Goal: Book appointment/travel/reservation

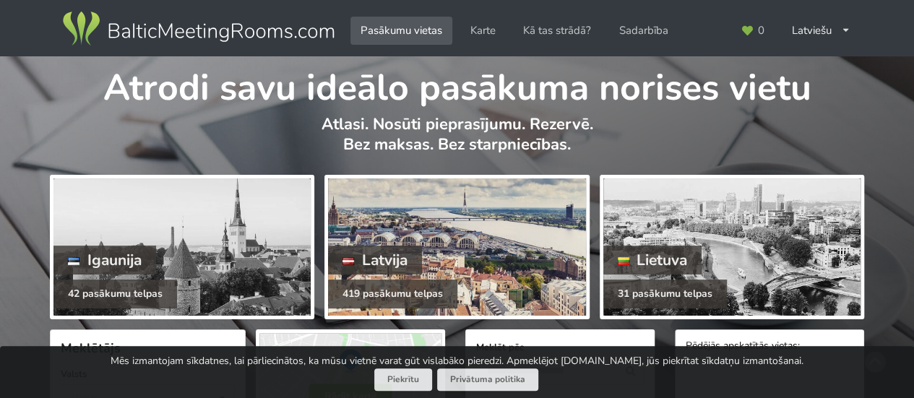
click at [392, 272] on div "Latvija" at bounding box center [375, 260] width 94 height 29
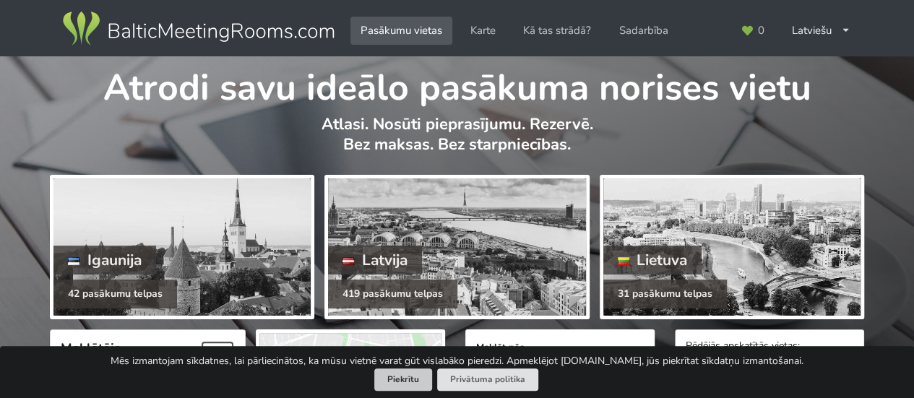
click at [402, 381] on button "Piekrītu" at bounding box center [403, 380] width 58 height 22
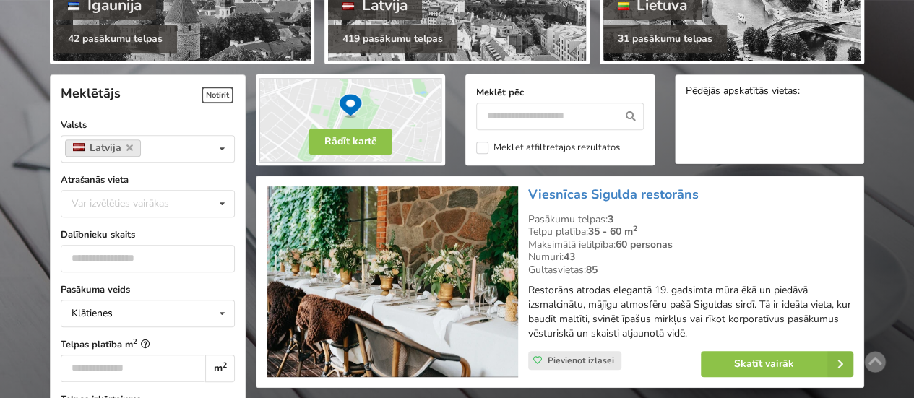
scroll to position [292, 0]
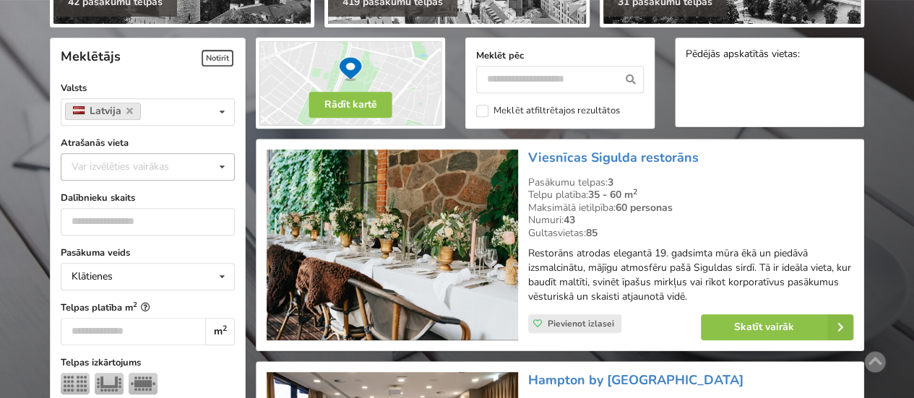
click at [152, 168] on div "Var izvēlēties vairākas" at bounding box center [135, 166] width 134 height 17
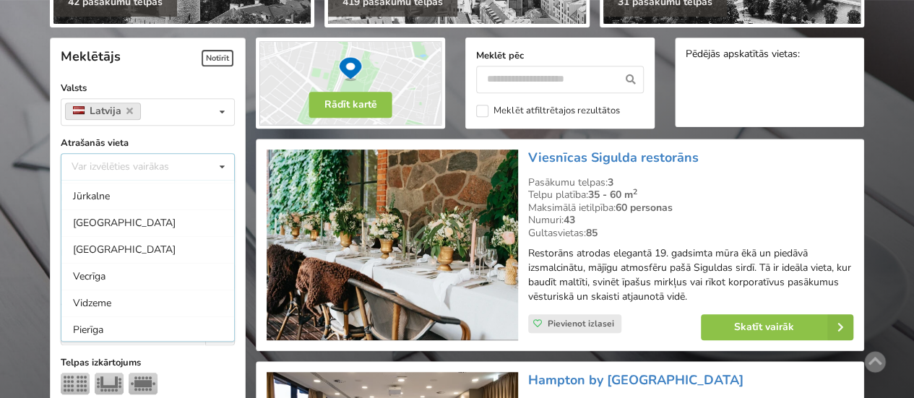
scroll to position [0, 0]
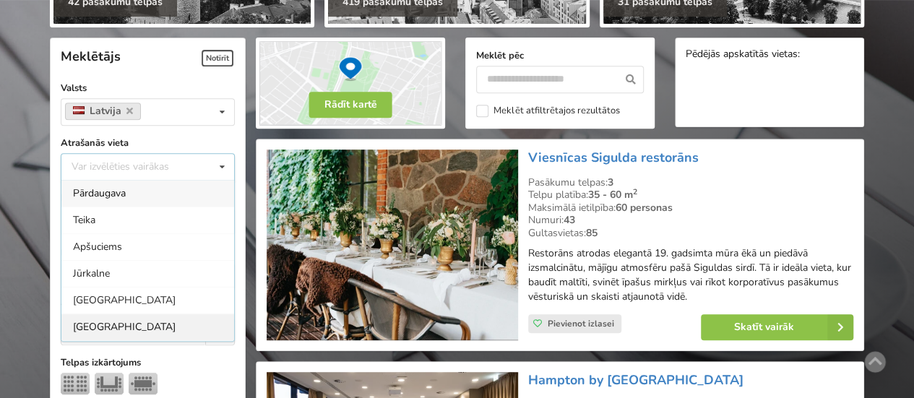
click at [103, 322] on div "[GEOGRAPHIC_DATA]" at bounding box center [147, 327] width 173 height 27
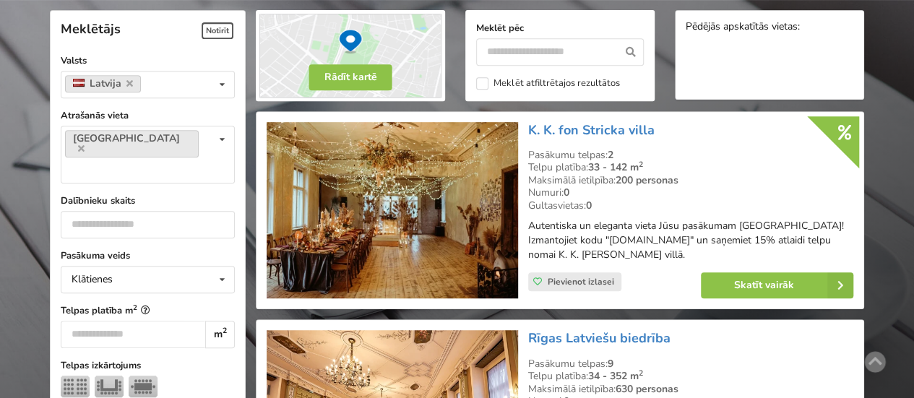
scroll to position [324, 0]
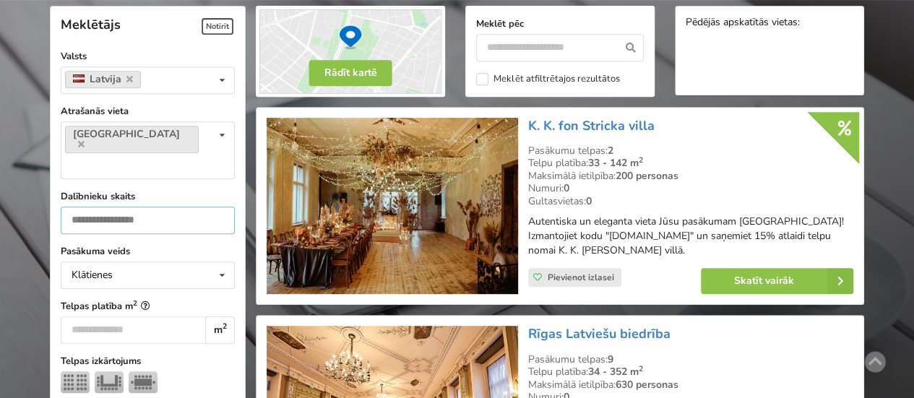
click at [131, 207] on input "number" at bounding box center [148, 220] width 174 height 27
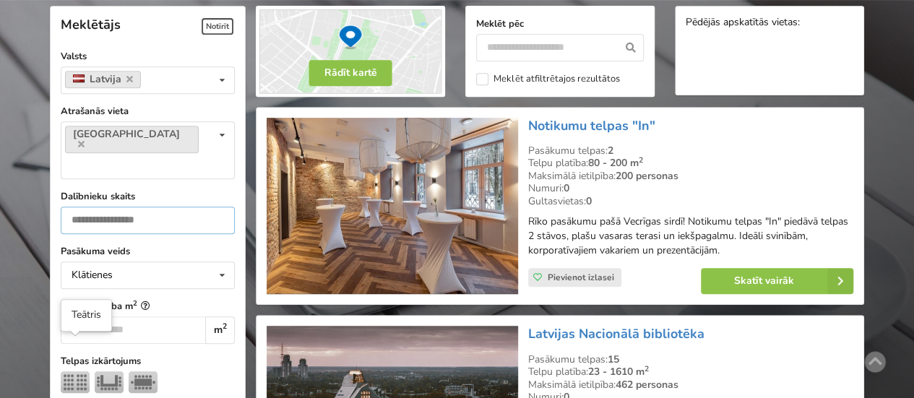
type input "**"
click at [77, 371] on img at bounding box center [75, 382] width 29 height 22
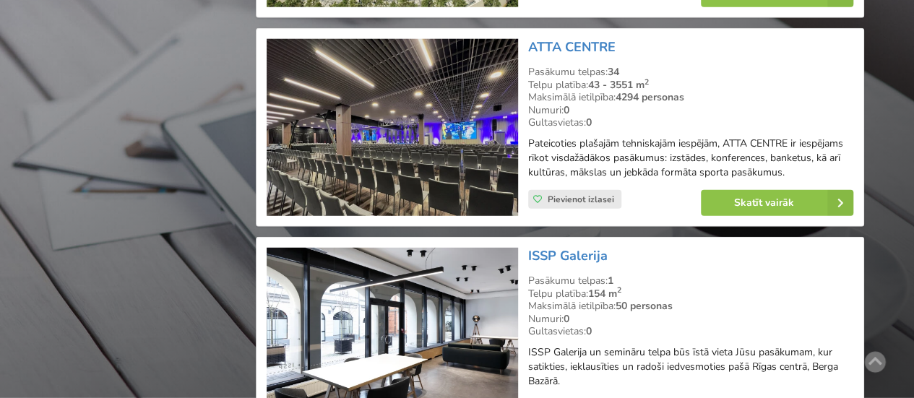
scroll to position [2045, 0]
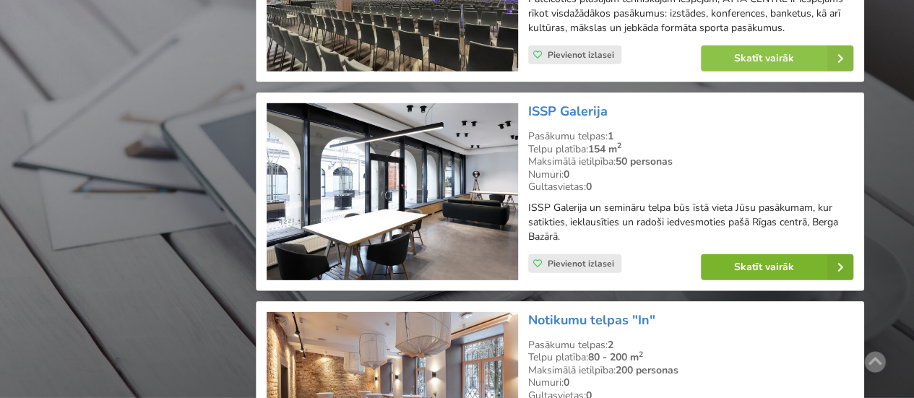
click at [752, 257] on link "Skatīt vairāk" at bounding box center [777, 267] width 152 height 26
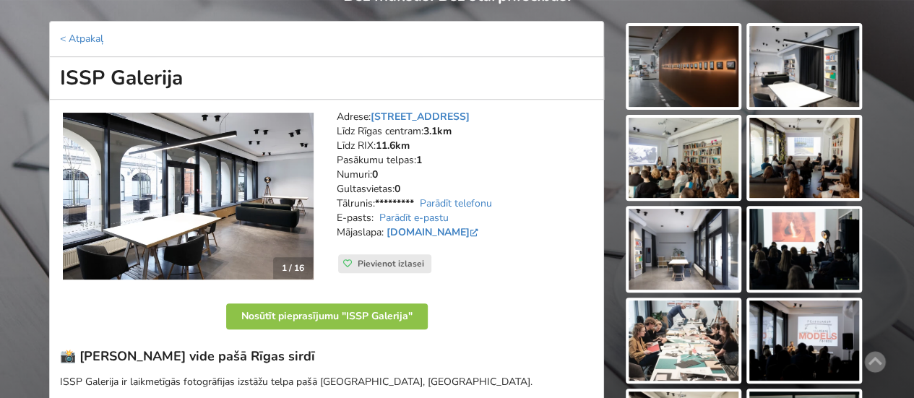
scroll to position [289, 0]
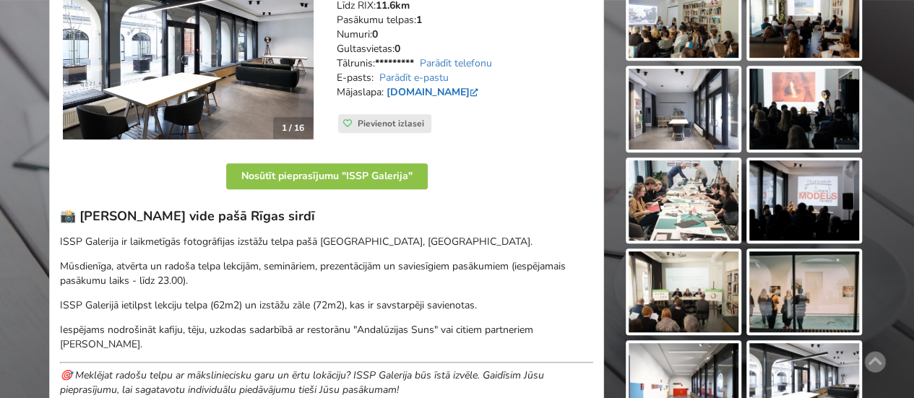
click at [398, 92] on link "issp.lv" at bounding box center [434, 92] width 95 height 14
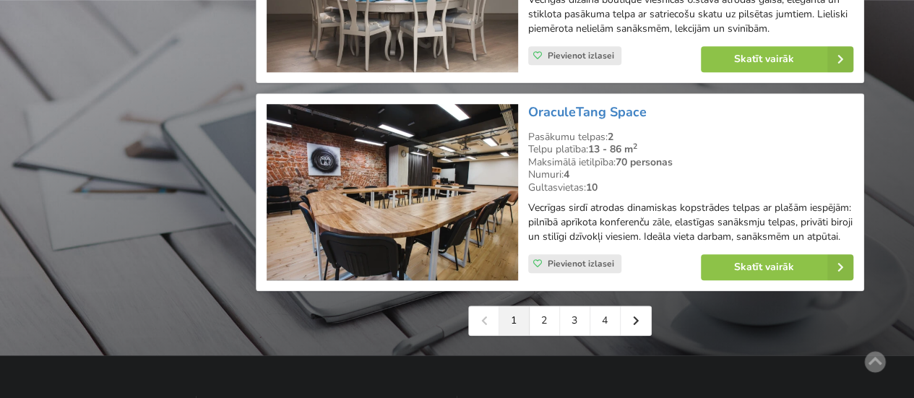
scroll to position [3274, 0]
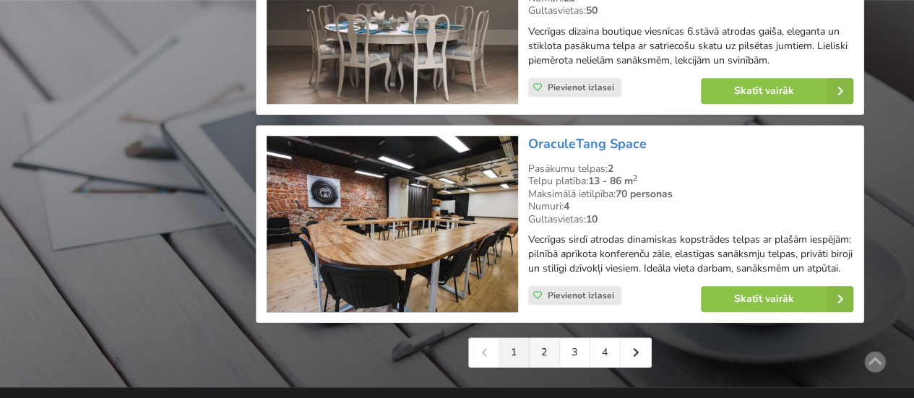
click at [541, 355] on link "2" at bounding box center [545, 352] width 30 height 29
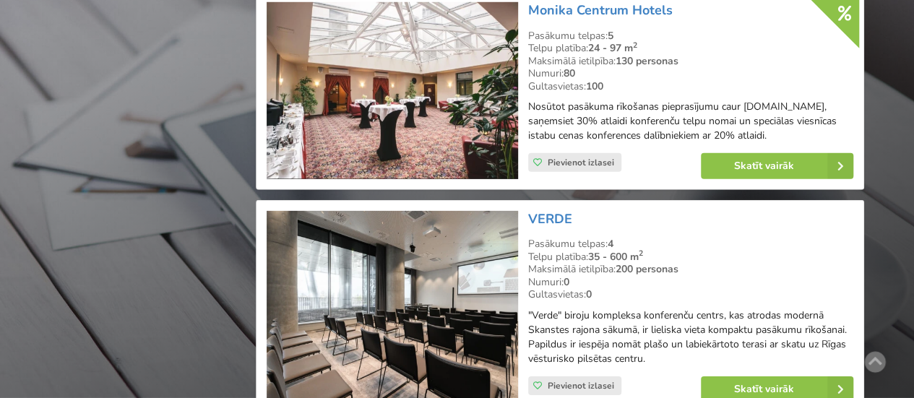
scroll to position [2168, 0]
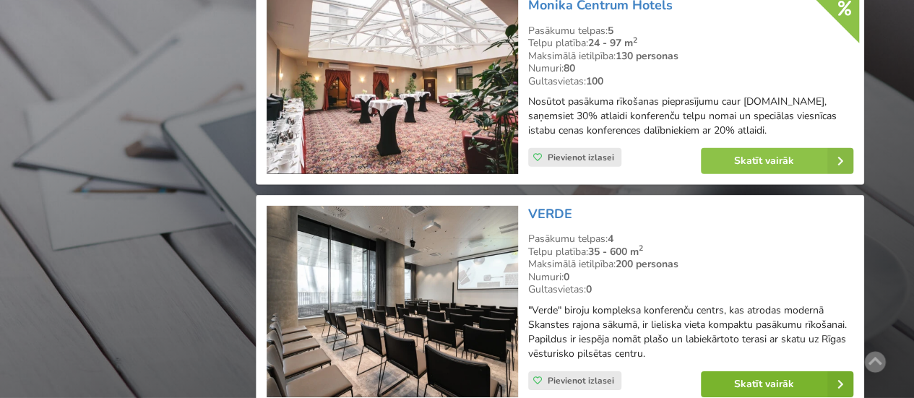
click at [778, 371] on link "Skatīt vairāk" at bounding box center [777, 384] width 152 height 26
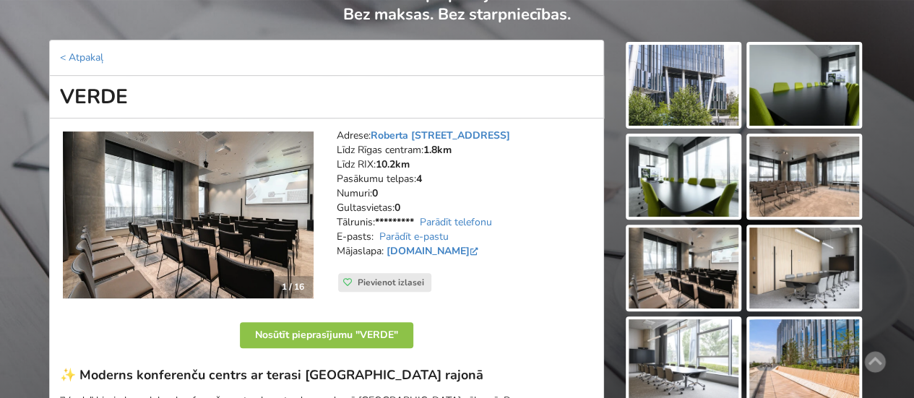
scroll to position [145, 0]
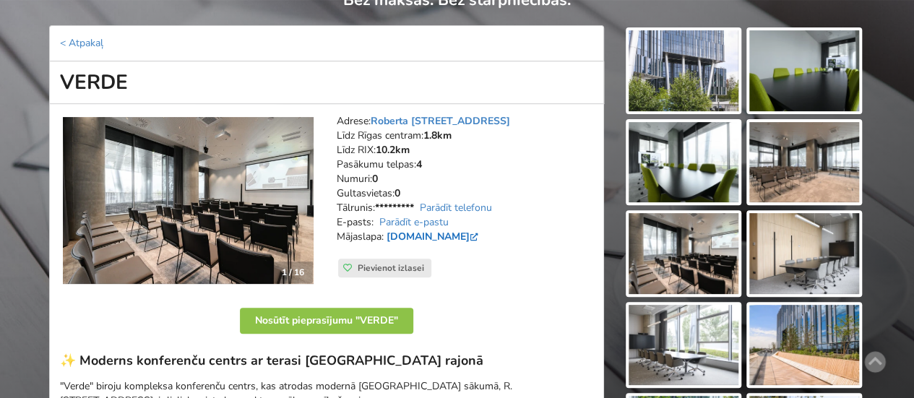
click at [411, 233] on link "verde.lv" at bounding box center [434, 237] width 95 height 14
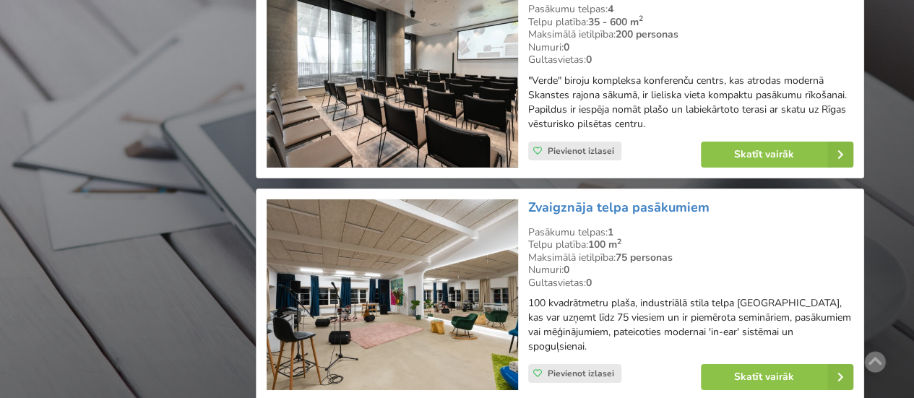
scroll to position [2457, 0]
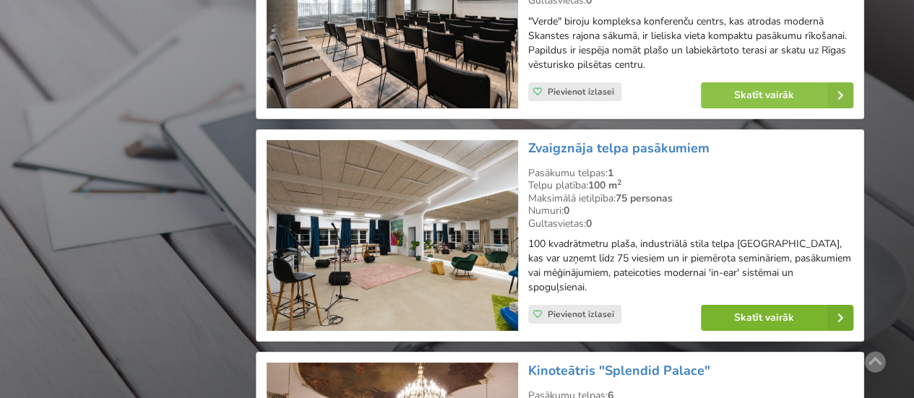
click at [760, 305] on link "Skatīt vairāk" at bounding box center [777, 318] width 152 height 26
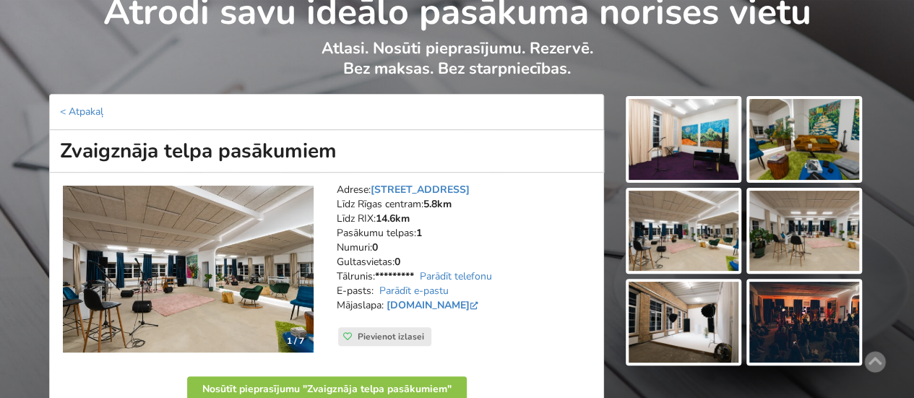
scroll to position [72, 0]
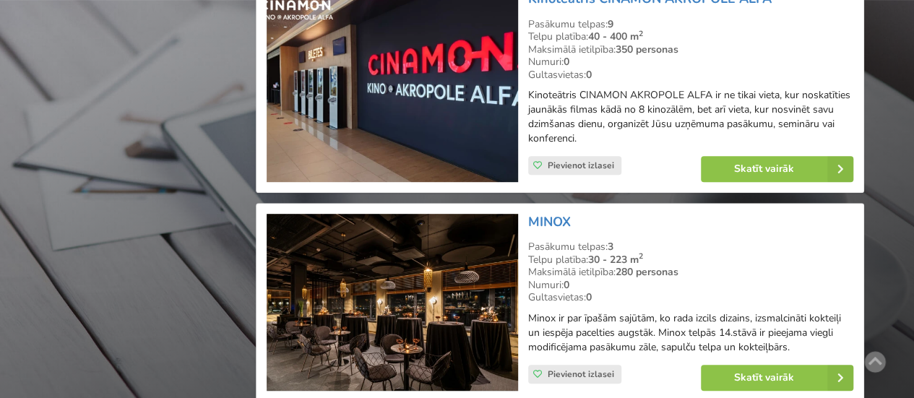
scroll to position [3035, 0]
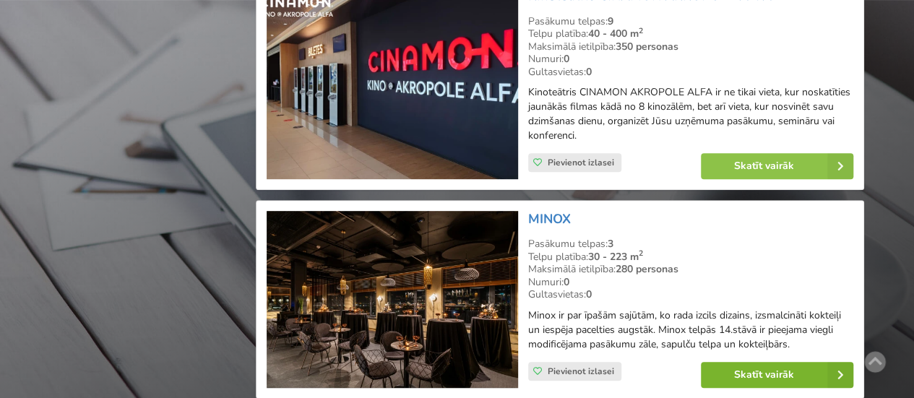
click at [786, 362] on link "Skatīt vairāk" at bounding box center [777, 375] width 152 height 26
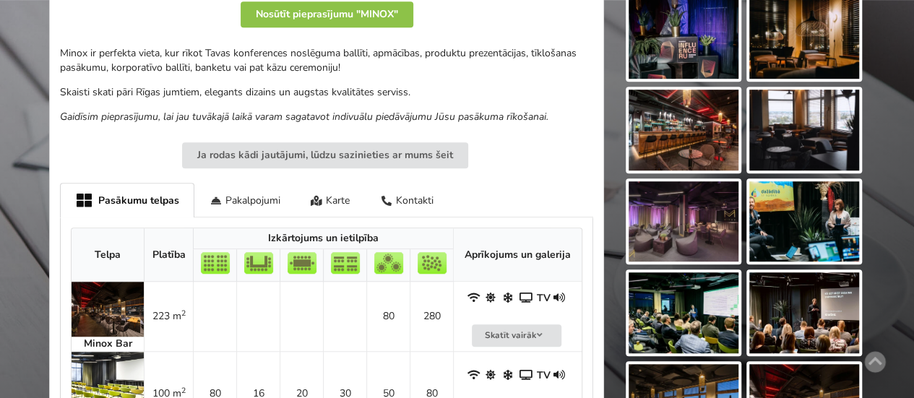
scroll to position [578, 0]
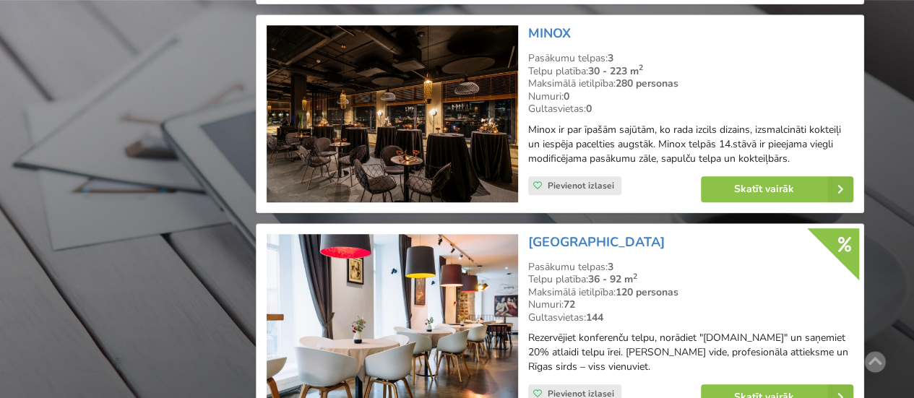
scroll to position [3325, 0]
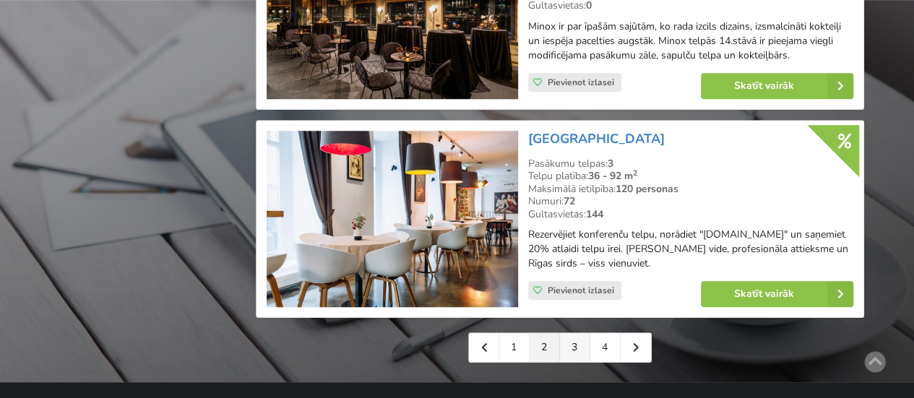
click at [570, 333] on link "3" at bounding box center [575, 347] width 30 height 29
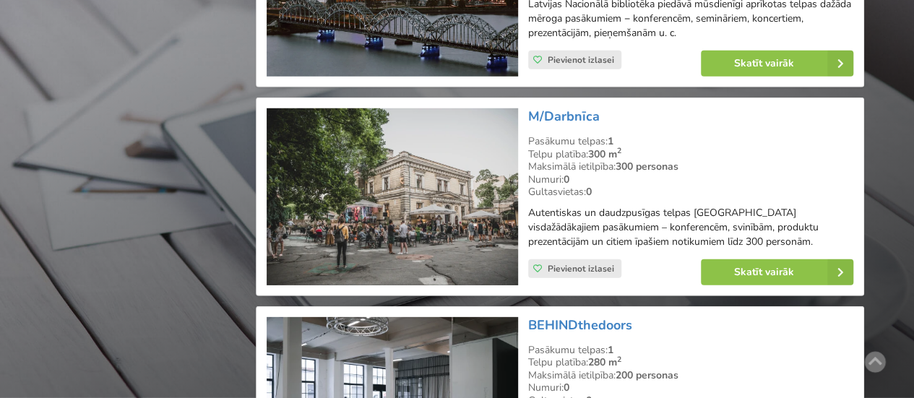
scroll to position [2024, 0]
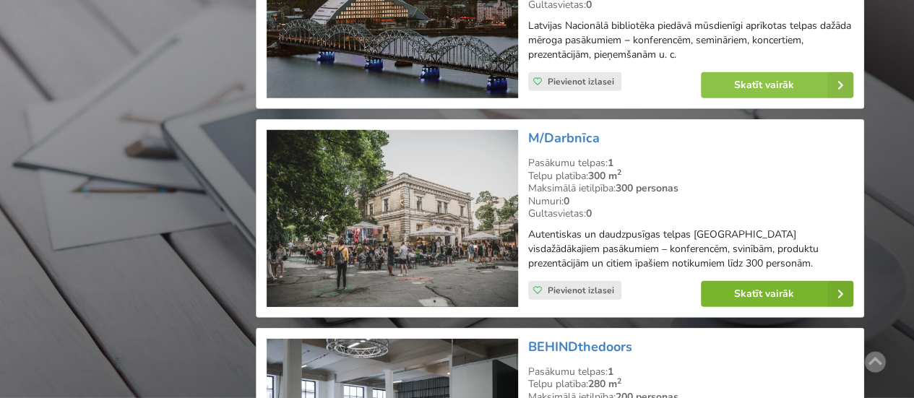
click at [760, 283] on link "Skatīt vairāk" at bounding box center [777, 294] width 152 height 26
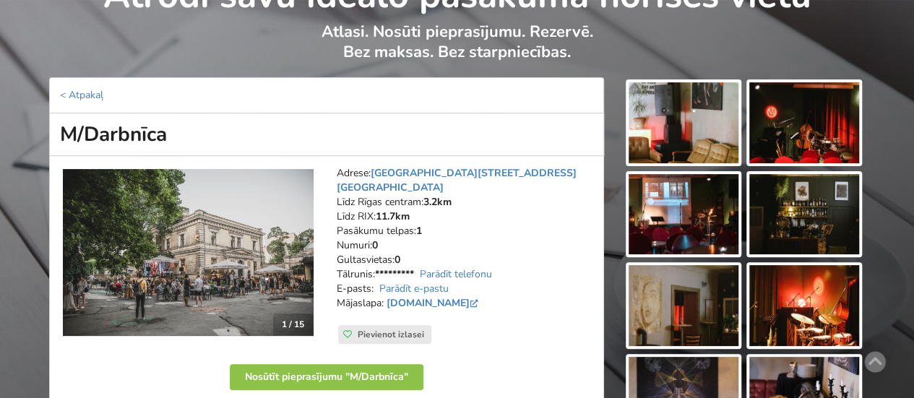
scroll to position [145, 0]
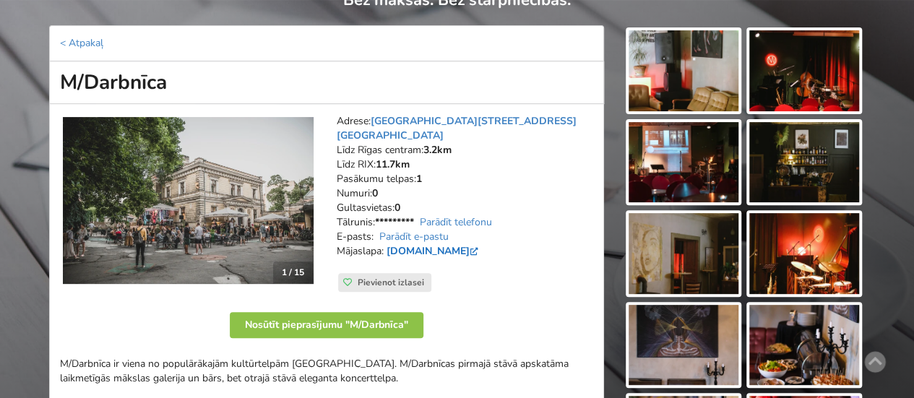
click at [428, 244] on link "[DOMAIN_NAME]" at bounding box center [434, 251] width 95 height 14
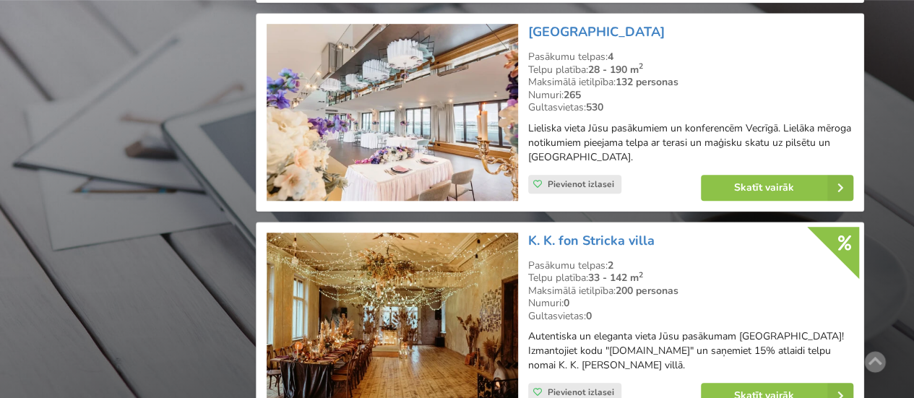
scroll to position [3325, 0]
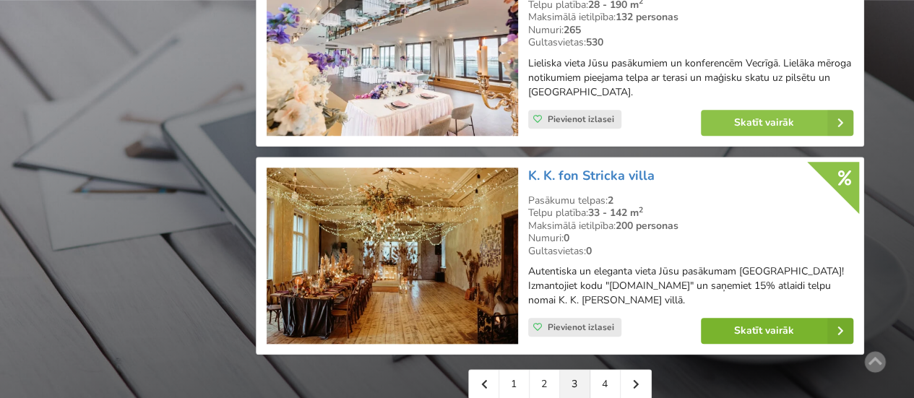
click at [757, 319] on link "Skatīt vairāk" at bounding box center [777, 331] width 152 height 26
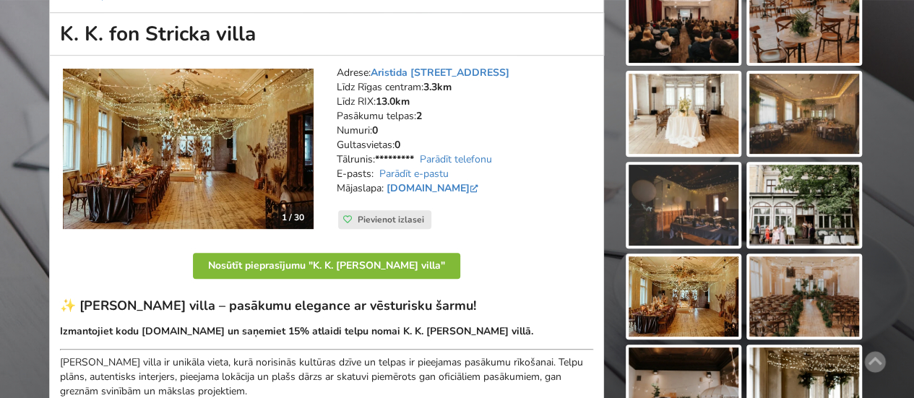
scroll to position [217, 0]
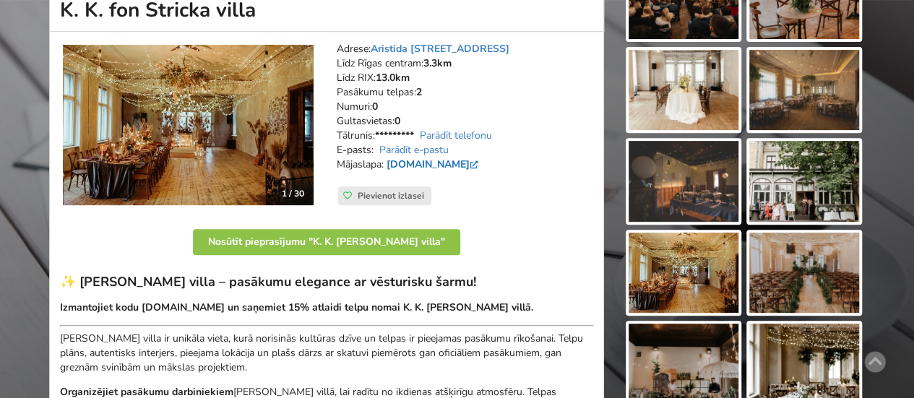
click at [425, 158] on link "fonstrickavilla.lv" at bounding box center [434, 165] width 95 height 14
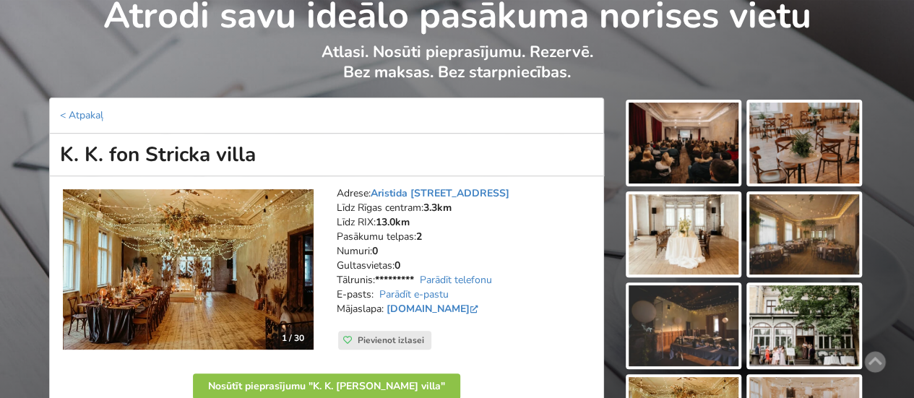
click at [687, 144] on img at bounding box center [684, 143] width 110 height 81
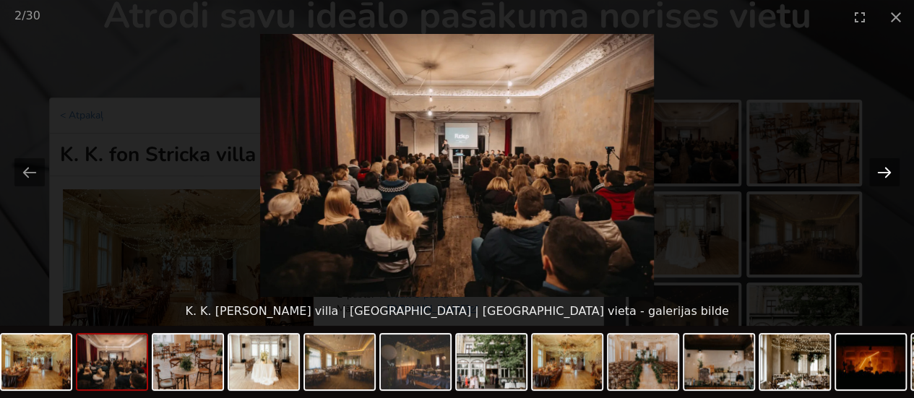
click at [881, 172] on button "Next slide" at bounding box center [884, 172] width 30 height 28
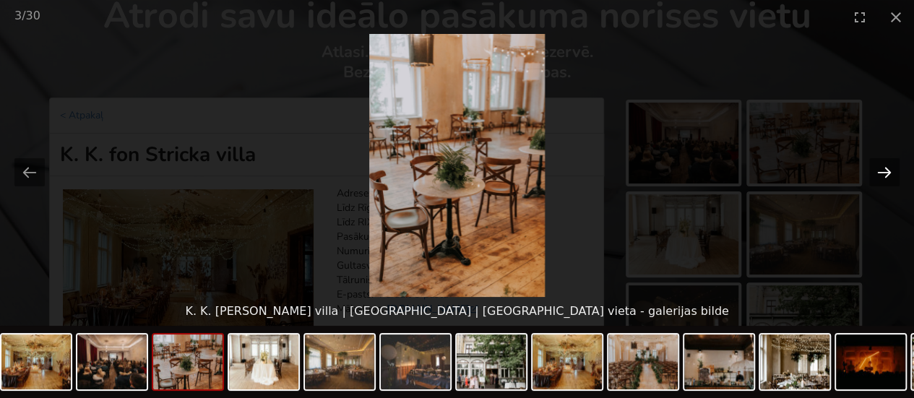
click at [881, 172] on button "Next slide" at bounding box center [884, 172] width 30 height 28
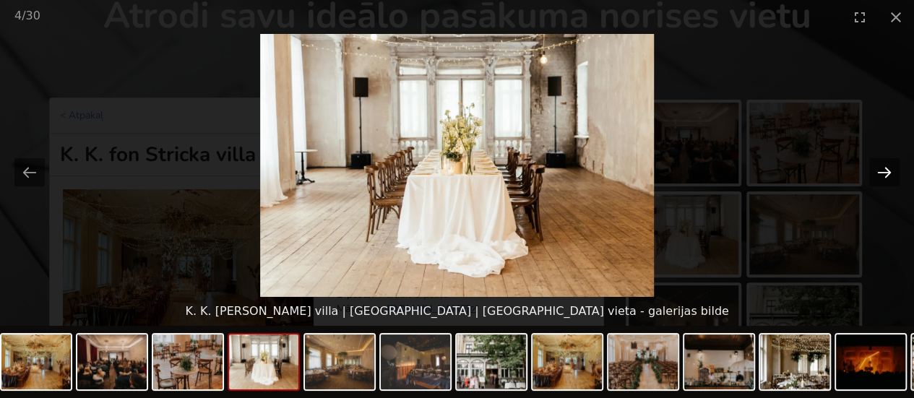
click at [881, 172] on button "Next slide" at bounding box center [884, 172] width 30 height 28
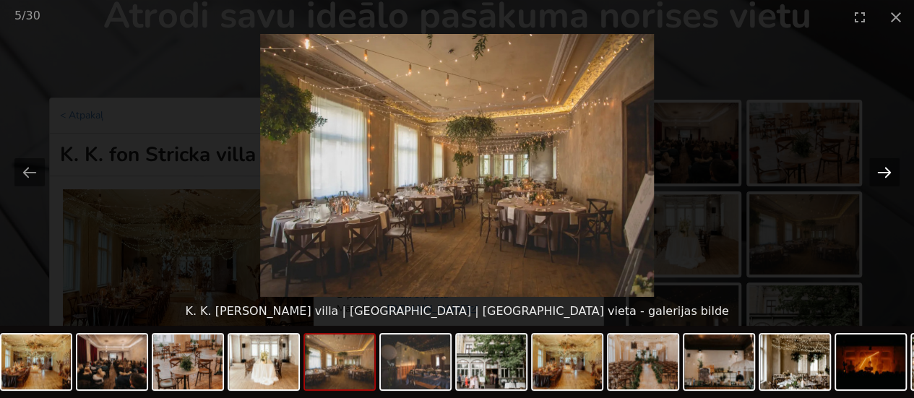
click at [881, 172] on button "Next slide" at bounding box center [884, 172] width 30 height 28
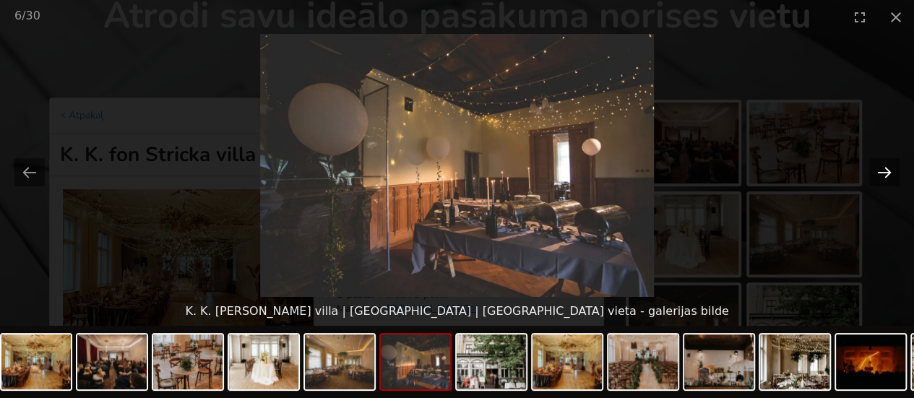
click at [881, 172] on button "Next slide" at bounding box center [884, 172] width 30 height 28
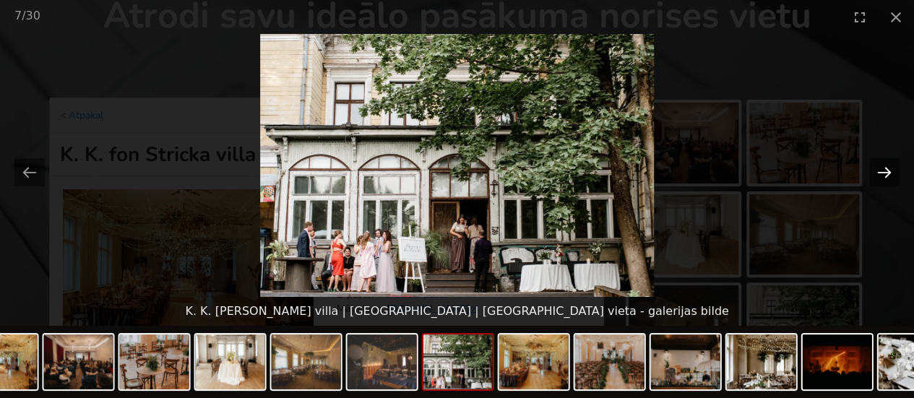
click at [881, 172] on button "Next slide" at bounding box center [884, 172] width 30 height 28
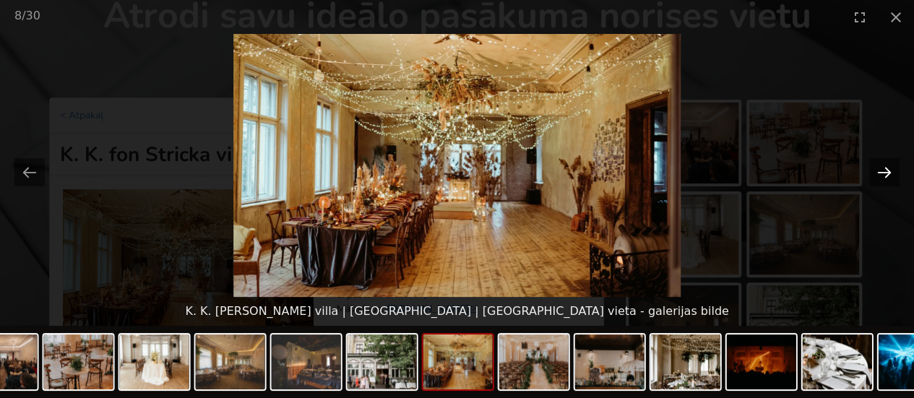
click at [877, 171] on button "Next slide" at bounding box center [884, 172] width 30 height 28
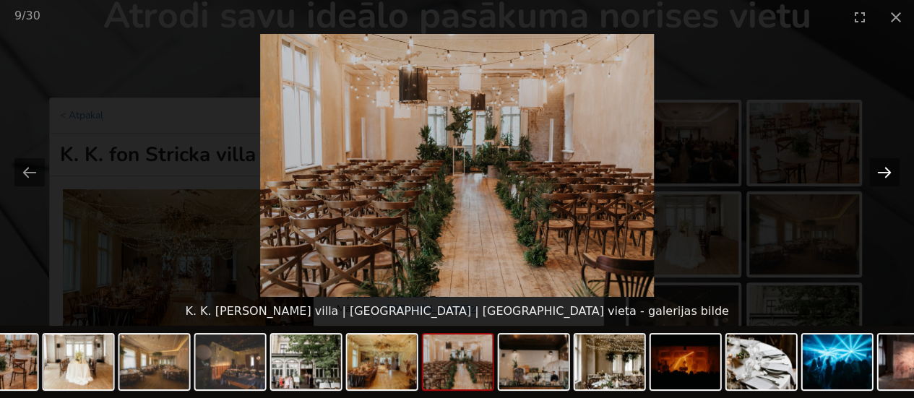
click at [877, 171] on button "Next slide" at bounding box center [884, 172] width 30 height 28
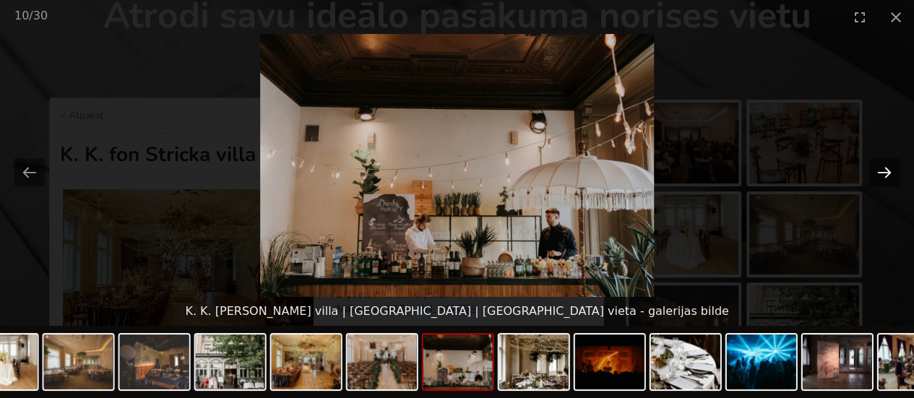
click at [877, 171] on button "Next slide" at bounding box center [884, 172] width 30 height 28
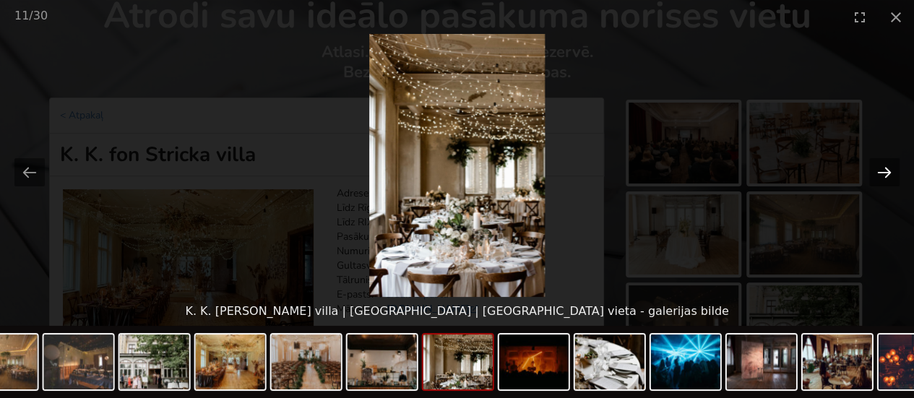
click at [877, 171] on button "Next slide" at bounding box center [884, 172] width 30 height 28
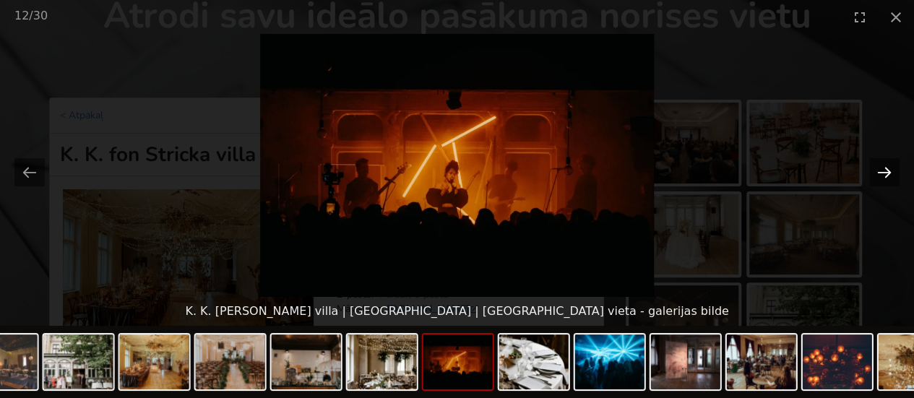
click at [877, 171] on button "Next slide" at bounding box center [884, 172] width 30 height 28
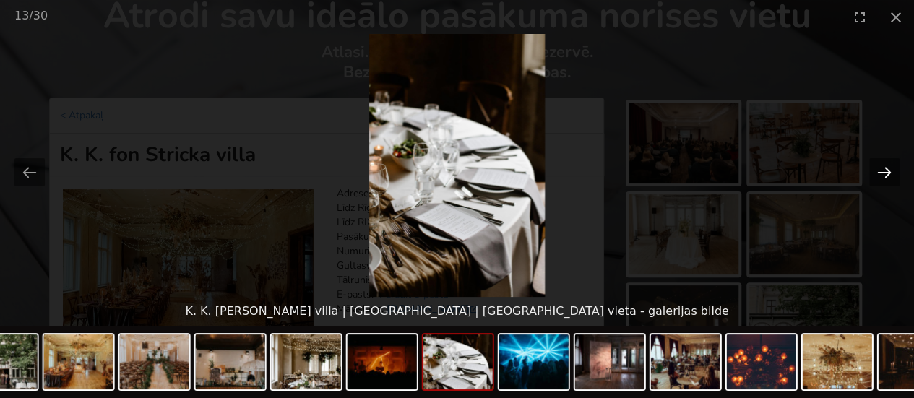
click at [877, 171] on button "Next slide" at bounding box center [884, 172] width 30 height 28
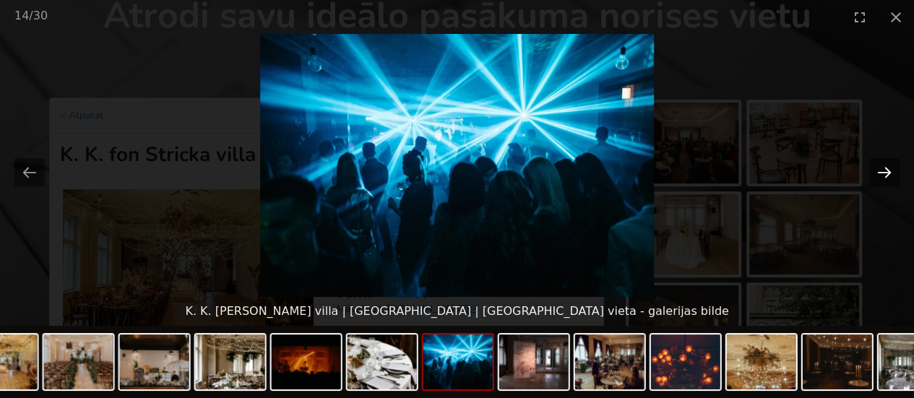
click at [877, 171] on button "Next slide" at bounding box center [884, 172] width 30 height 28
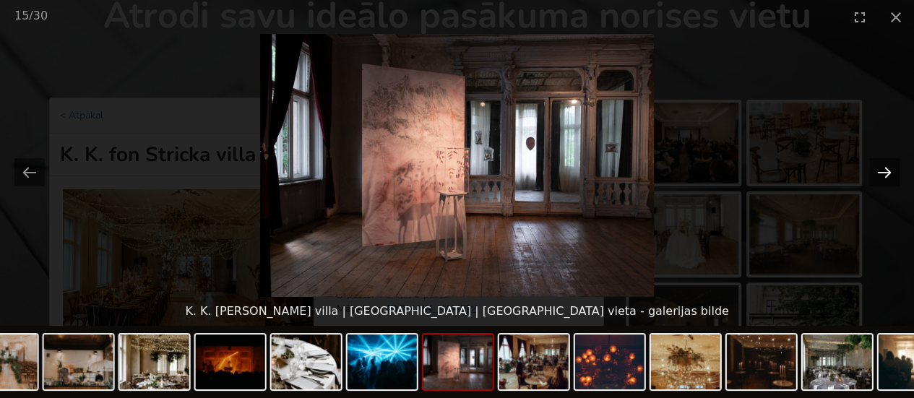
click at [877, 171] on button "Next slide" at bounding box center [884, 172] width 30 height 28
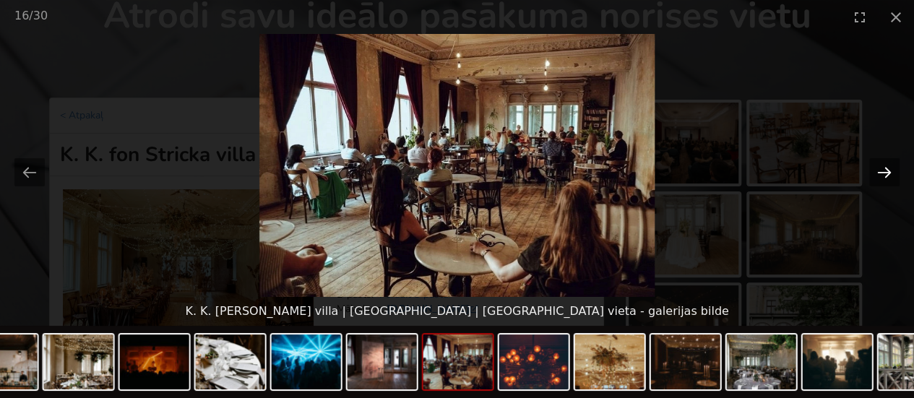
click at [877, 171] on button "Next slide" at bounding box center [884, 172] width 30 height 28
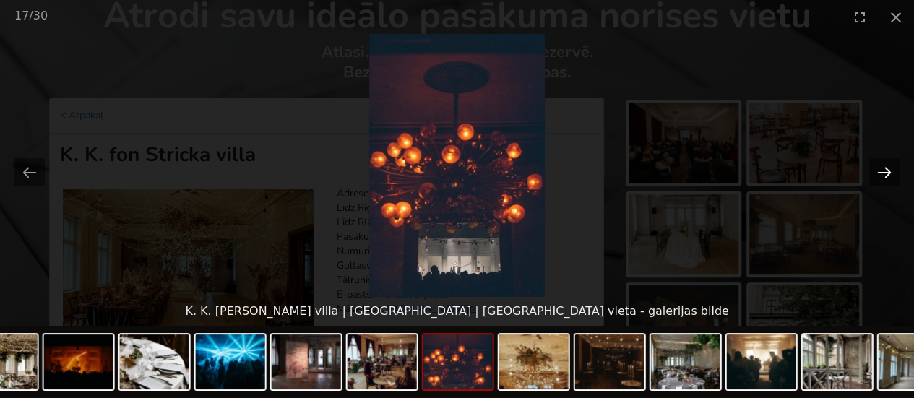
click at [877, 171] on button "Next slide" at bounding box center [884, 172] width 30 height 28
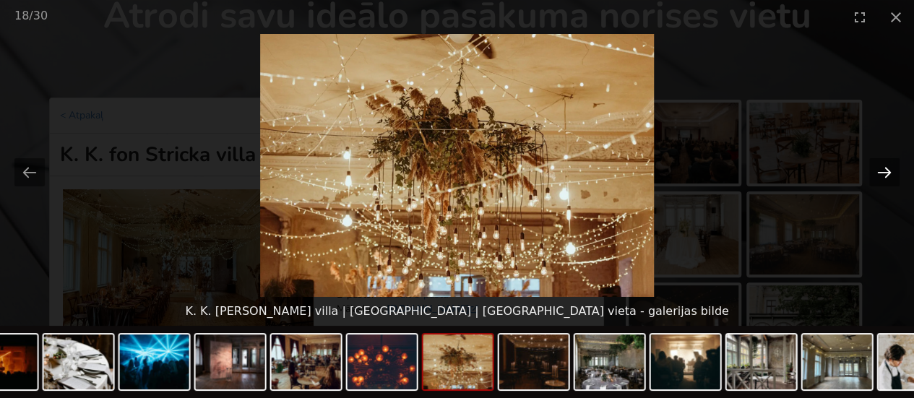
click at [877, 171] on button "Next slide" at bounding box center [884, 172] width 30 height 28
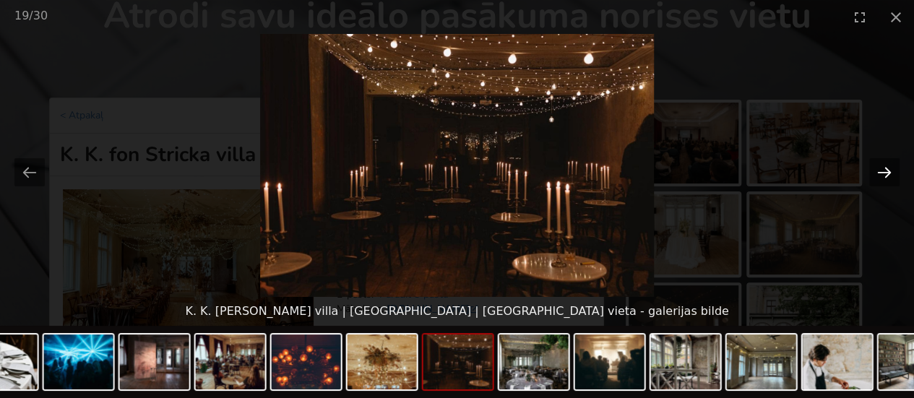
click at [877, 171] on button "Next slide" at bounding box center [884, 172] width 30 height 28
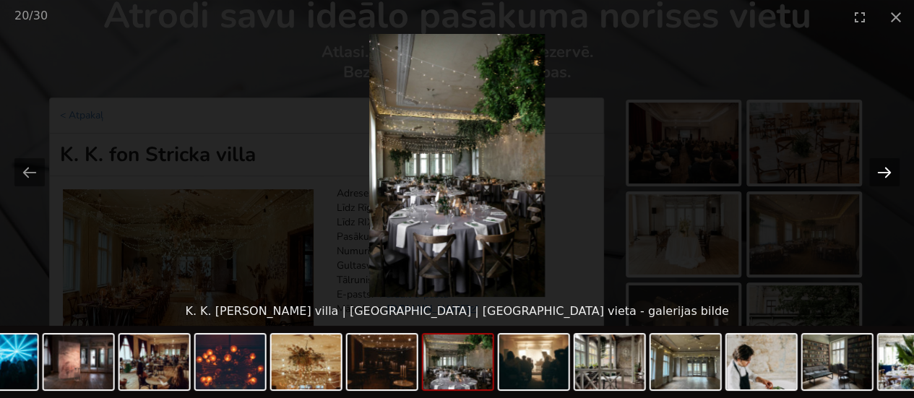
click at [877, 171] on button "Next slide" at bounding box center [884, 172] width 30 height 28
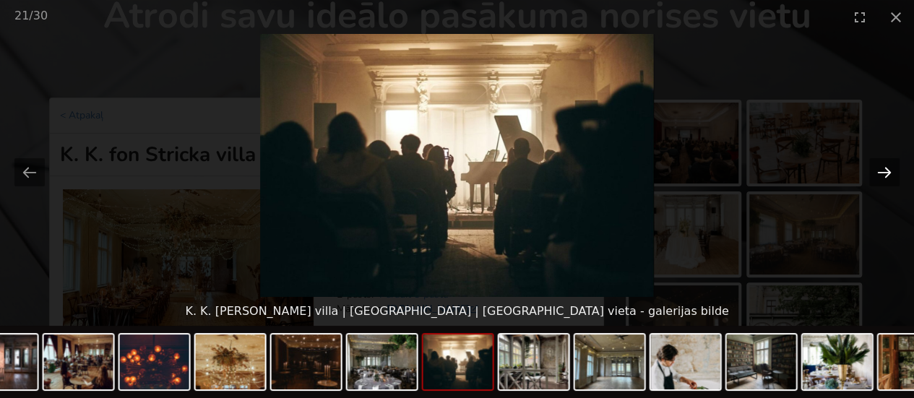
click at [877, 171] on button "Next slide" at bounding box center [884, 172] width 30 height 28
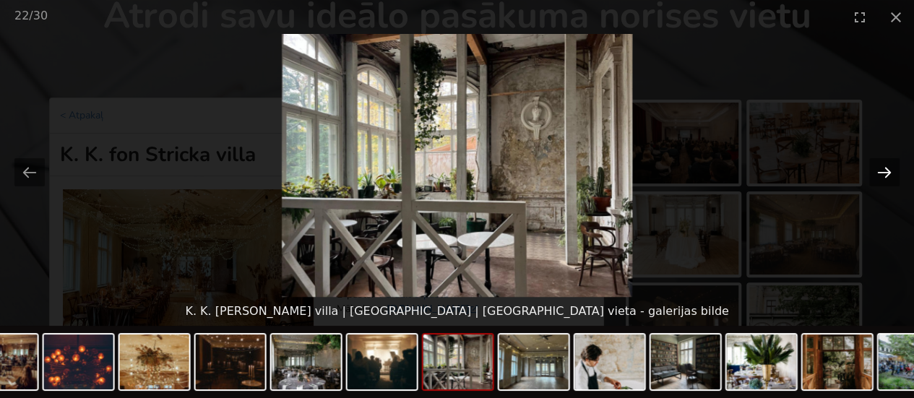
click at [877, 171] on button "Next slide" at bounding box center [884, 172] width 30 height 28
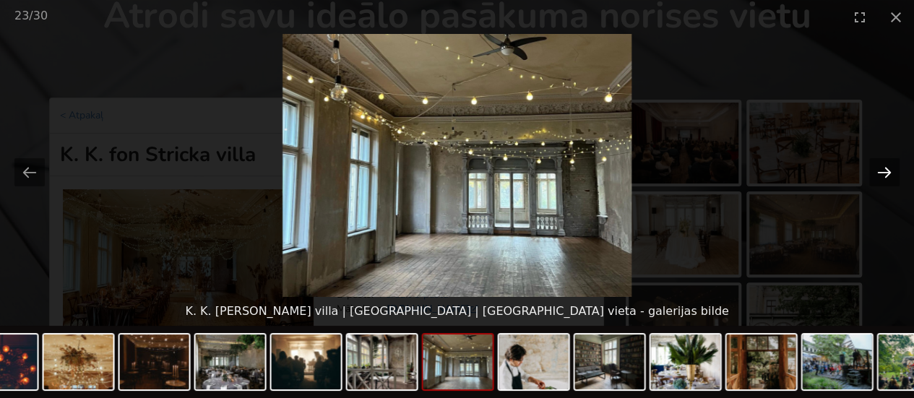
click at [877, 171] on button "Next slide" at bounding box center [884, 172] width 30 height 28
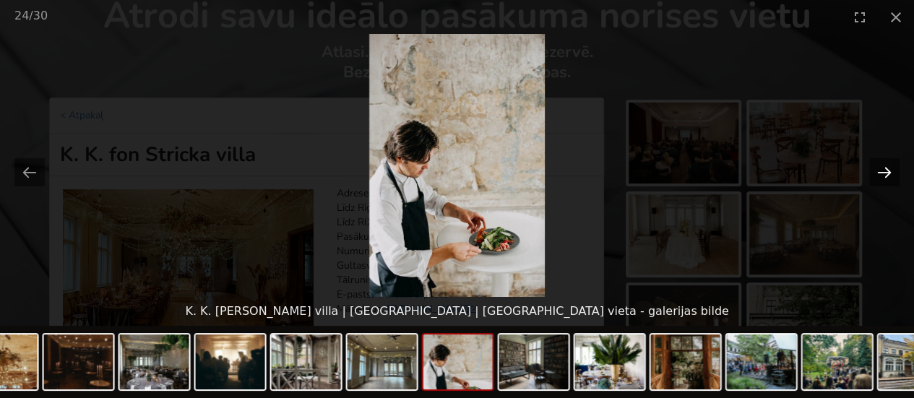
click at [877, 171] on button "Next slide" at bounding box center [884, 172] width 30 height 28
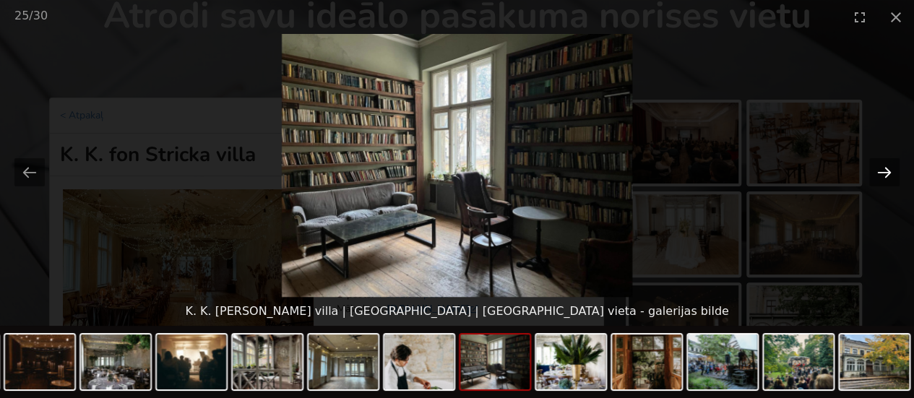
click at [877, 171] on button "Next slide" at bounding box center [884, 172] width 30 height 28
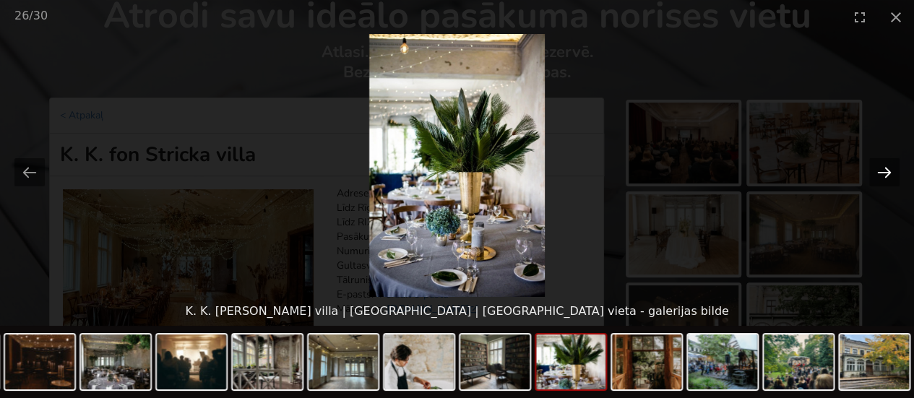
click at [877, 171] on button "Next slide" at bounding box center [884, 172] width 30 height 28
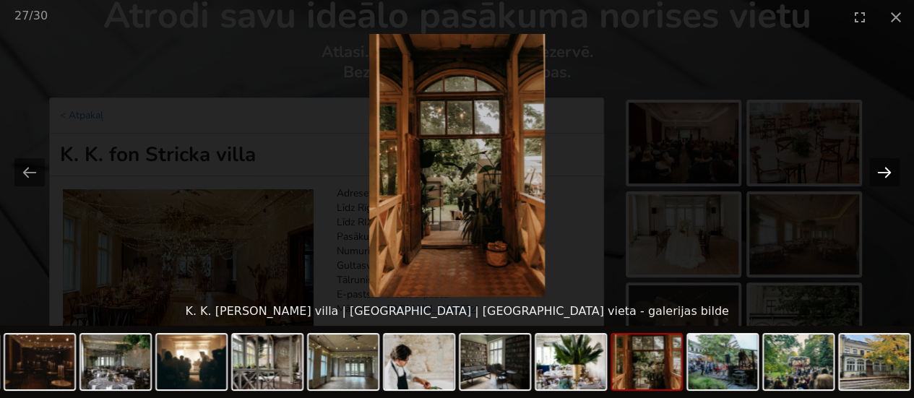
click at [877, 171] on button "Next slide" at bounding box center [884, 172] width 30 height 28
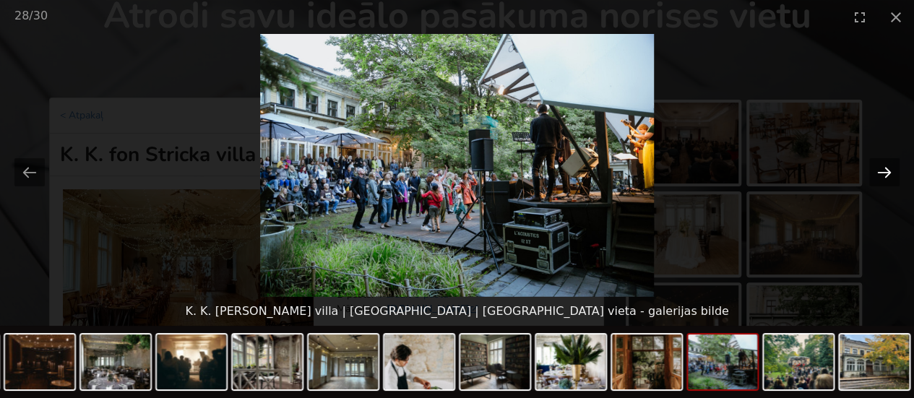
click at [877, 171] on button "Next slide" at bounding box center [884, 172] width 30 height 28
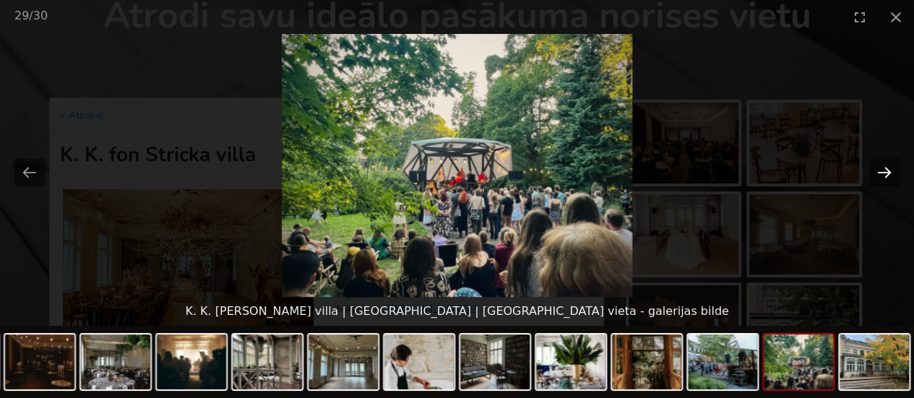
click at [877, 171] on button "Next slide" at bounding box center [884, 172] width 30 height 28
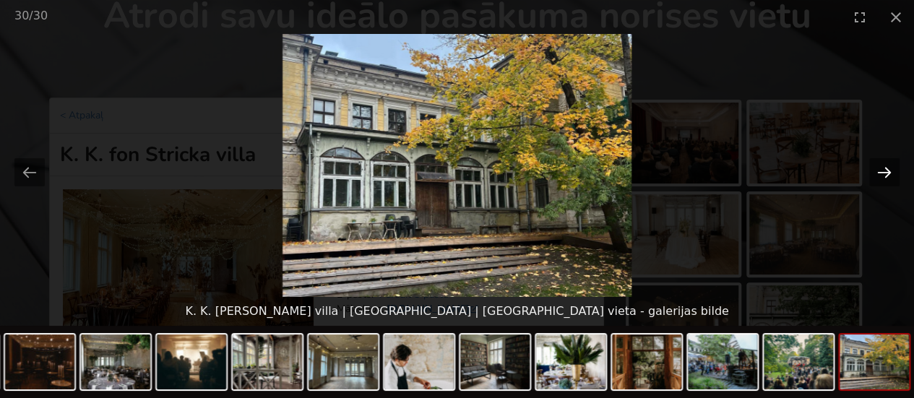
click at [877, 171] on button "Next slide" at bounding box center [884, 172] width 30 height 28
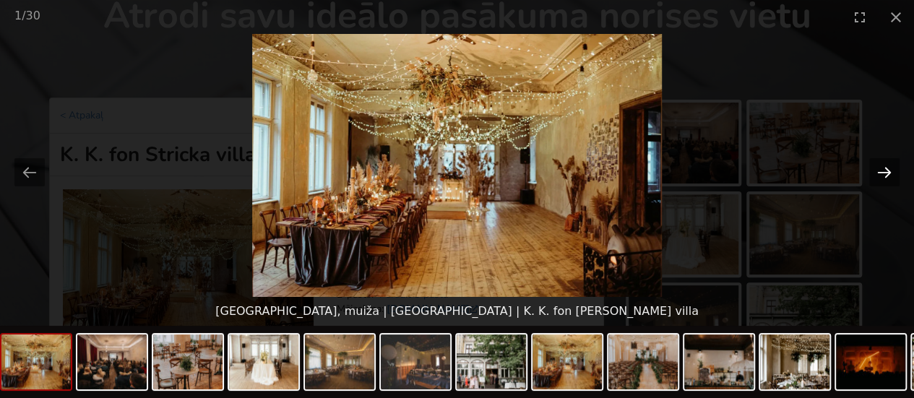
click at [877, 171] on button "Next slide" at bounding box center [884, 172] width 30 height 28
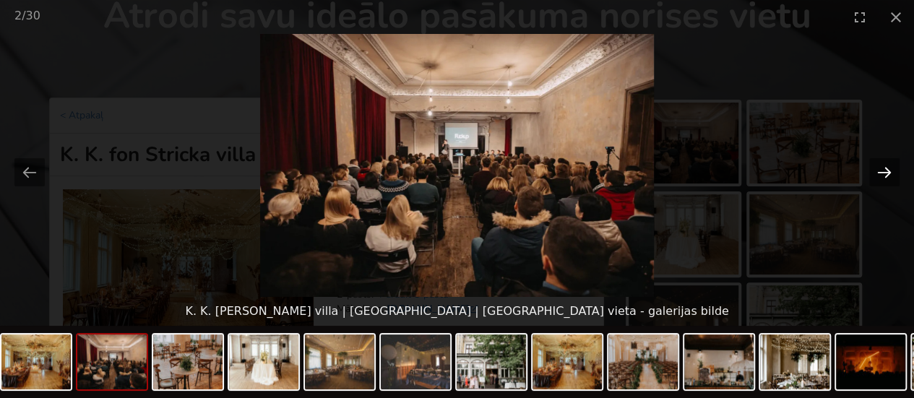
click at [877, 171] on button "Next slide" at bounding box center [884, 172] width 30 height 28
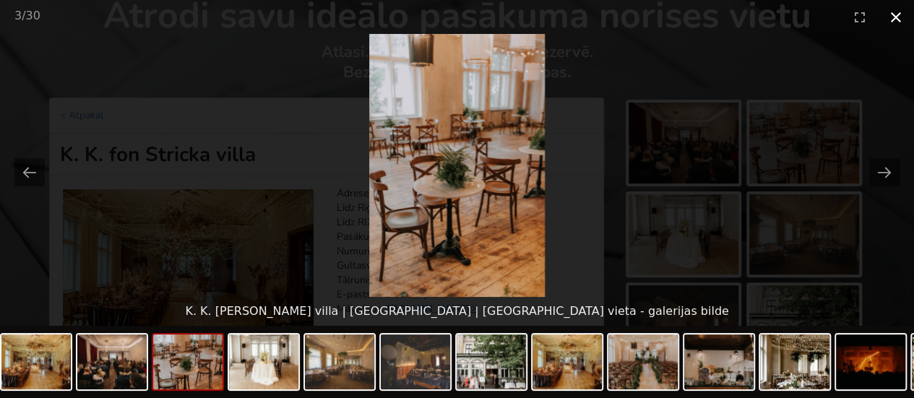
click at [890, 17] on button "Close gallery" at bounding box center [896, 17] width 36 height 34
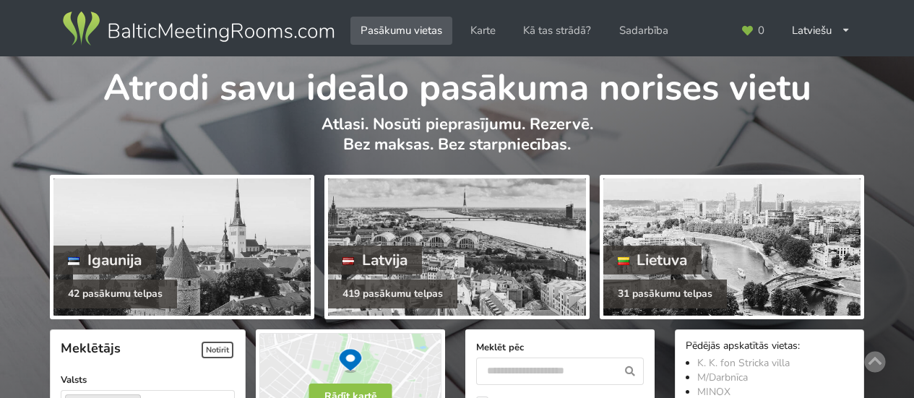
scroll to position [3325, 0]
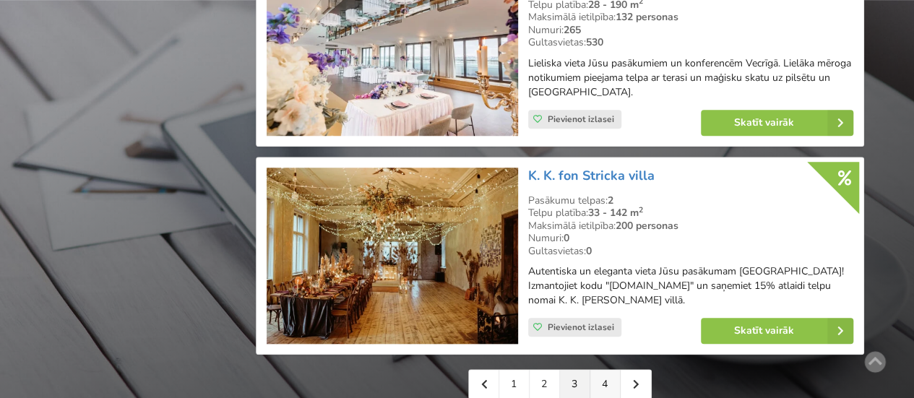
click at [607, 378] on link "4" at bounding box center [605, 384] width 30 height 29
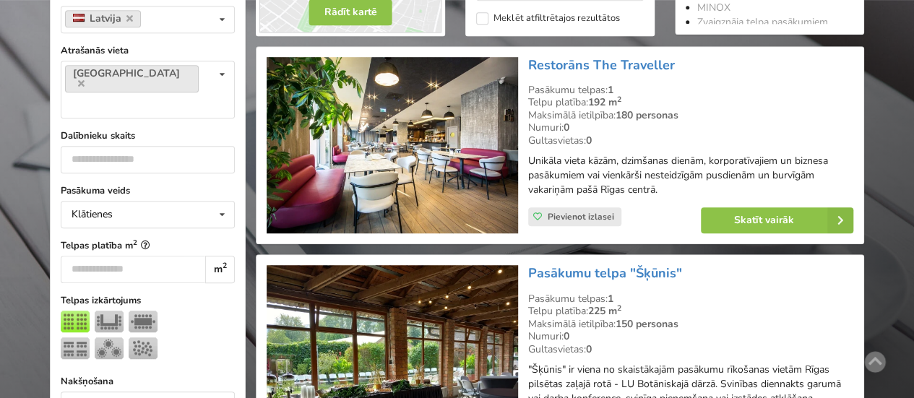
scroll to position [361, 0]
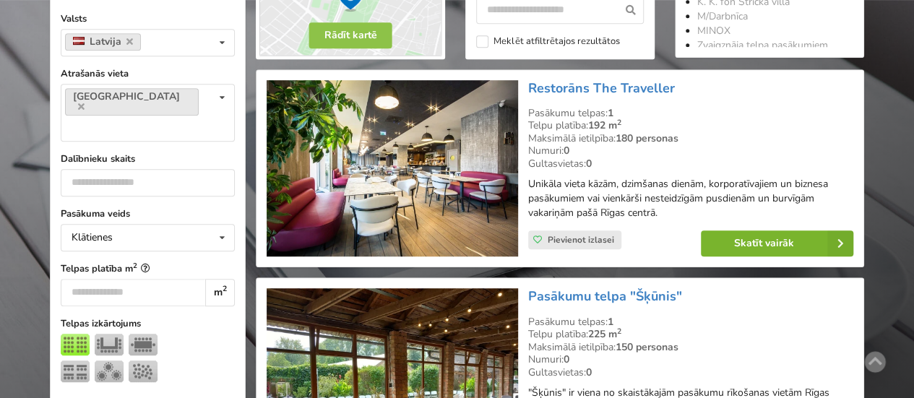
click at [757, 243] on link "Skatīt vairāk" at bounding box center [777, 244] width 152 height 26
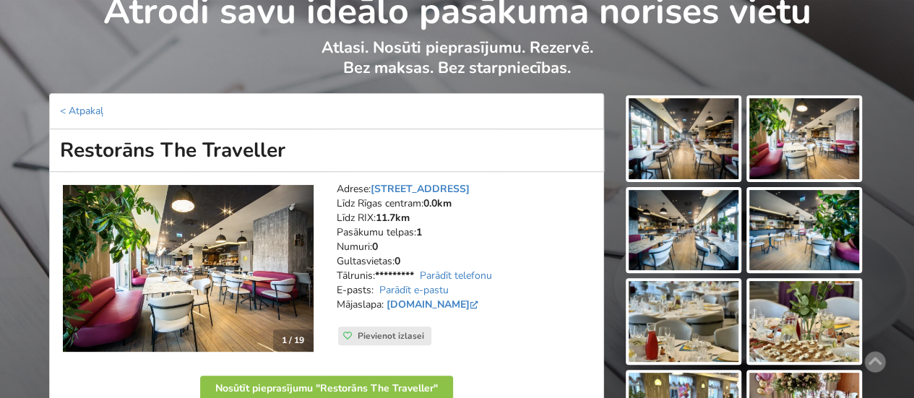
scroll to position [145, 0]
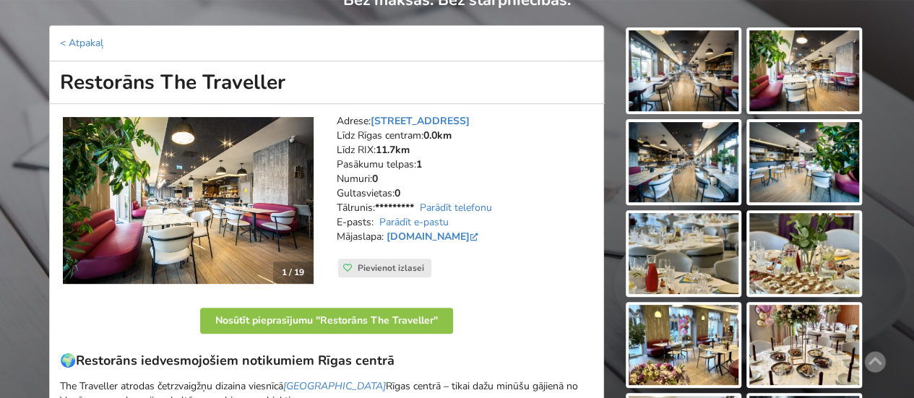
click at [679, 75] on img at bounding box center [684, 70] width 110 height 81
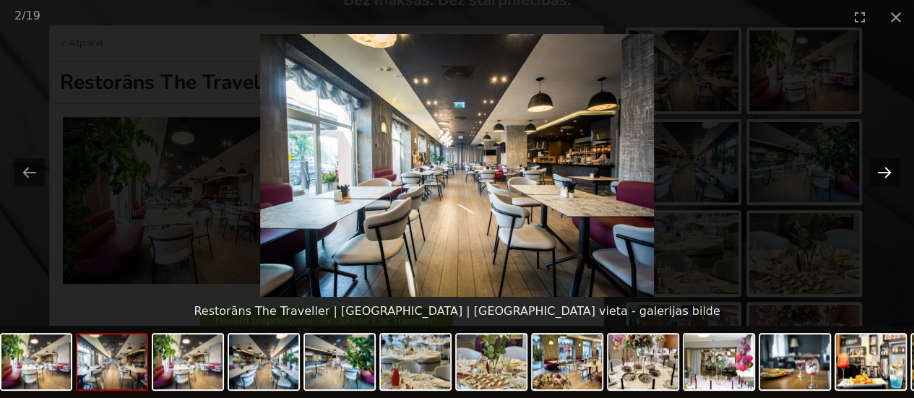
click at [885, 171] on button "Next slide" at bounding box center [884, 172] width 30 height 28
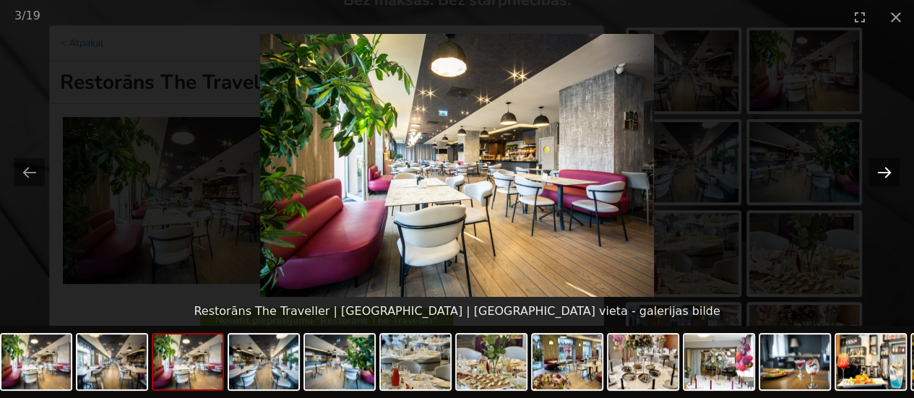
click at [885, 171] on button "Next slide" at bounding box center [884, 172] width 30 height 28
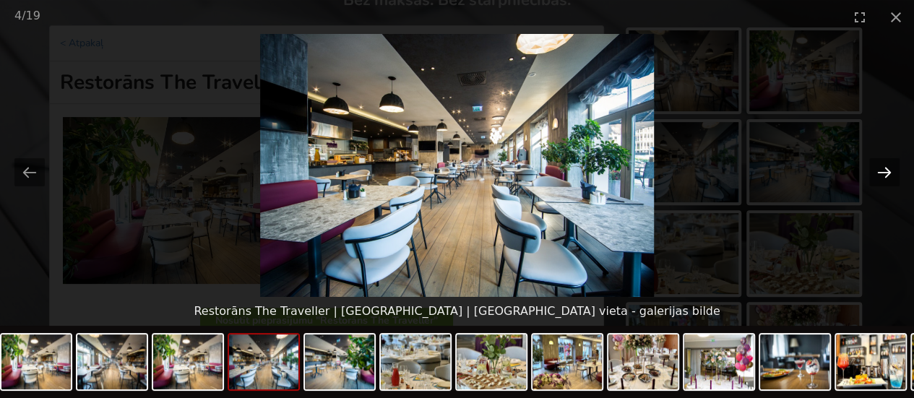
click at [885, 171] on button "Next slide" at bounding box center [884, 172] width 30 height 28
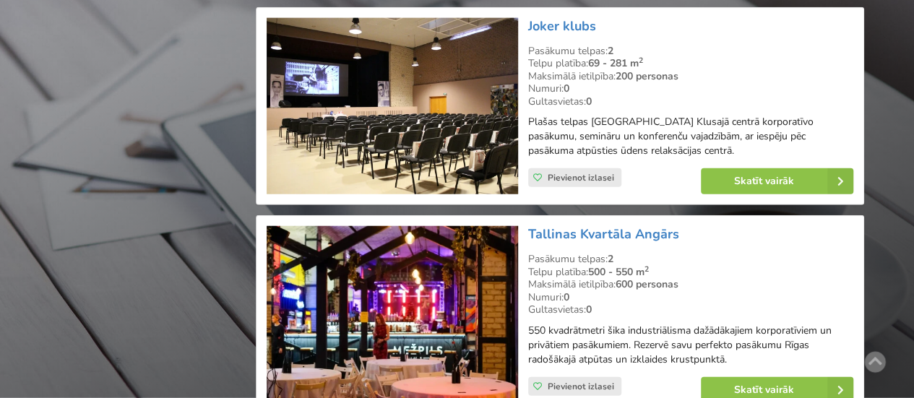
scroll to position [1807, 0]
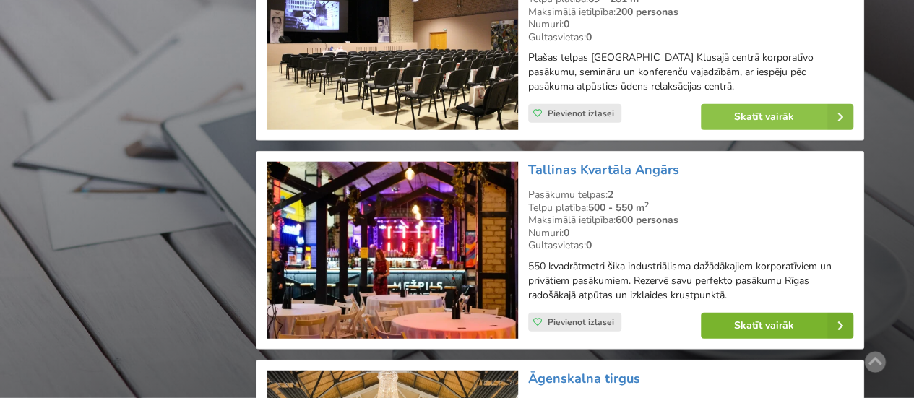
click at [747, 320] on link "Skatīt vairāk" at bounding box center [777, 326] width 152 height 26
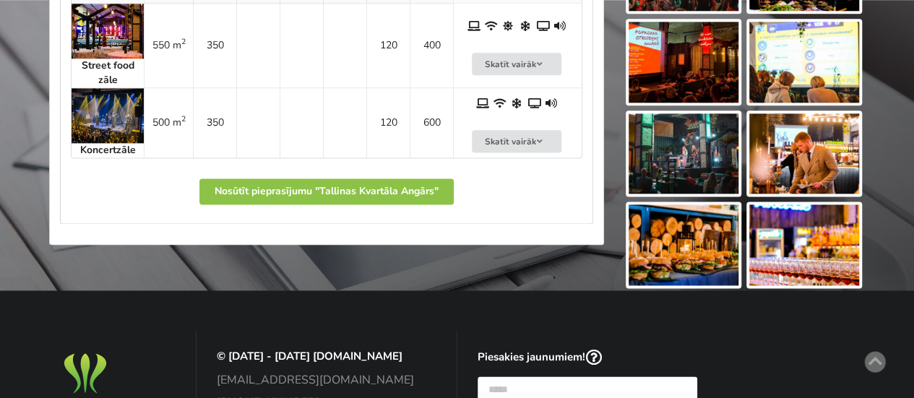
scroll to position [795, 0]
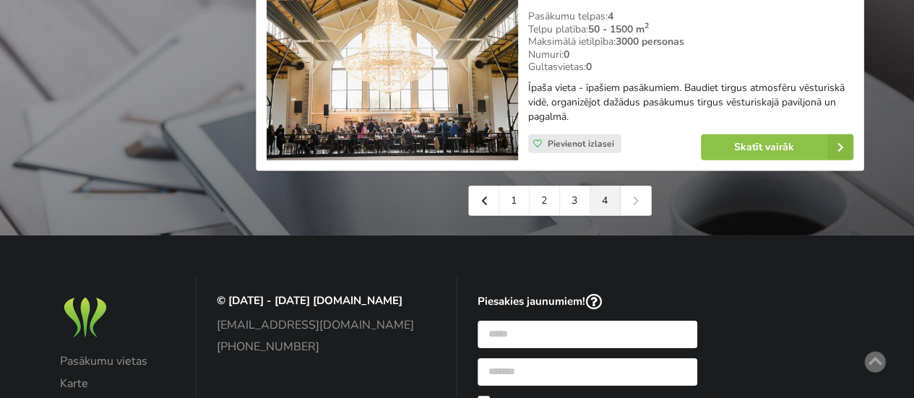
scroll to position [2240, 0]
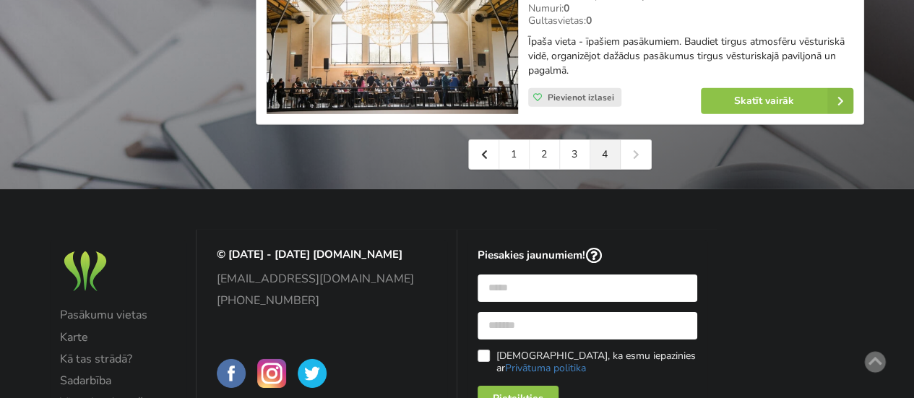
click at [635, 147] on div "1 2 3 4" at bounding box center [560, 154] width 184 height 30
click at [633, 146] on div "1 2 3 4" at bounding box center [560, 154] width 184 height 30
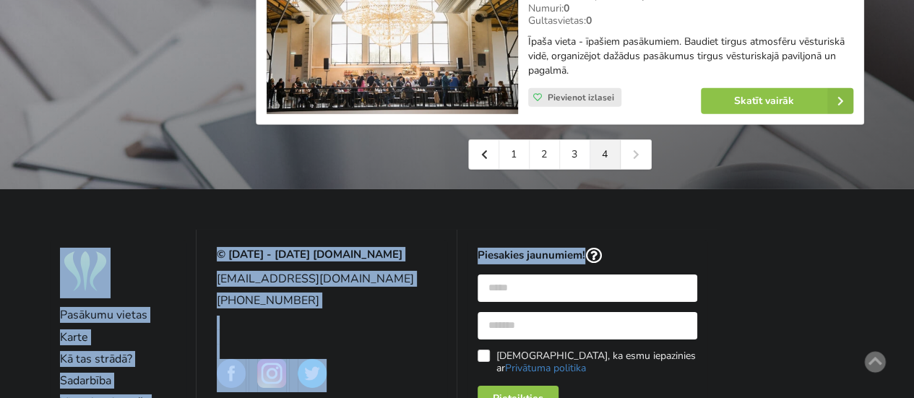
drag, startPoint x: 632, startPoint y: 149, endPoint x: 731, endPoint y: 262, distance: 150.1
